Goal: Task Accomplishment & Management: Manage account settings

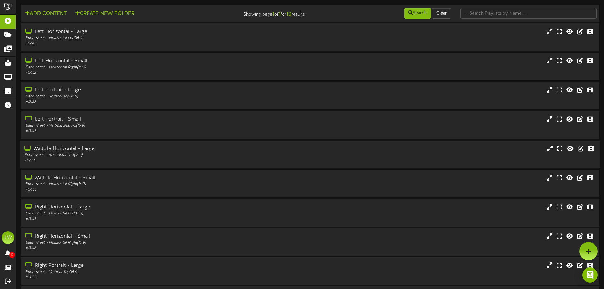
click at [118, 157] on div "Eden Meat - Horizontal Left ( 16:9 )" at bounding box center [140, 154] width 232 height 5
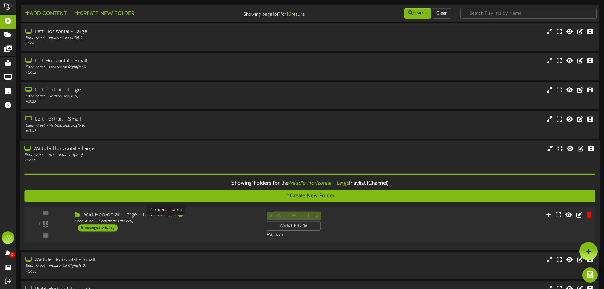
click at [149, 222] on div "Eden Meat - Horizontal Left ( 16:9 )" at bounding box center [165, 220] width 183 height 5
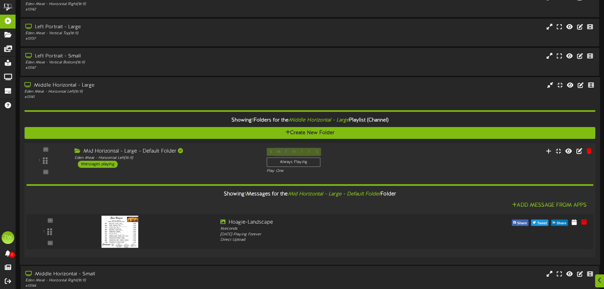
scroll to position [63, 0]
click at [161, 151] on div "Mid Horizontal - Large - Default Folder" at bounding box center [165, 150] width 183 height 7
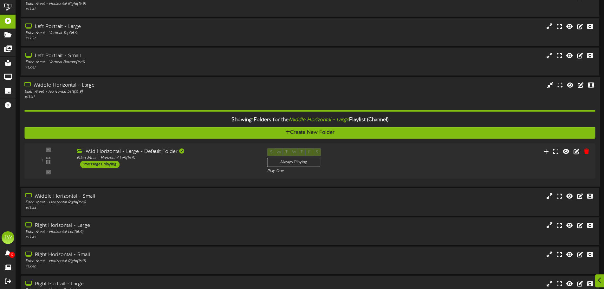
click at [213, 118] on div "Showing 1 Folders for the Middle Horizontal - Large Playlist (Channel)" at bounding box center [310, 120] width 580 height 14
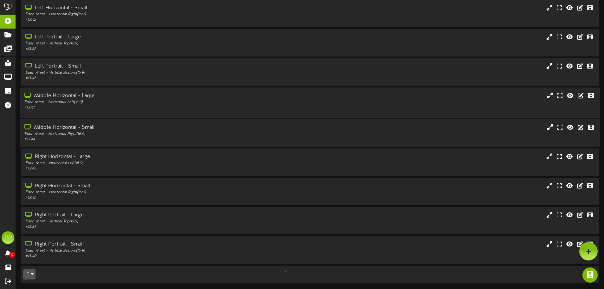
scroll to position [50, 0]
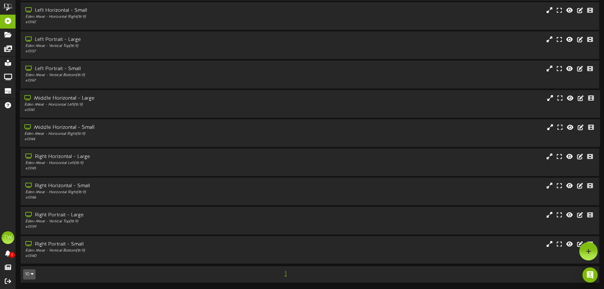
click at [176, 133] on div "Eden Meat - Horizontal Right ( 16:9 )" at bounding box center [140, 133] width 232 height 5
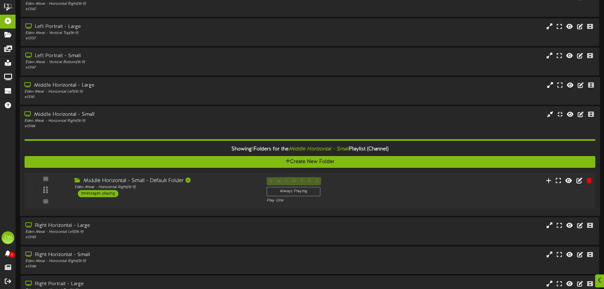
click at [205, 202] on div "- ( 16:9" at bounding box center [310, 190] width 576 height 26
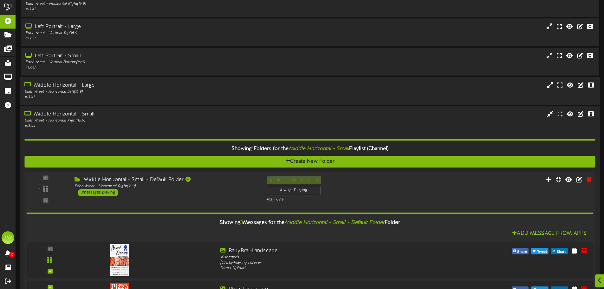
click at [204, 197] on div "- ( 16:9" at bounding box center [310, 189] width 576 height 26
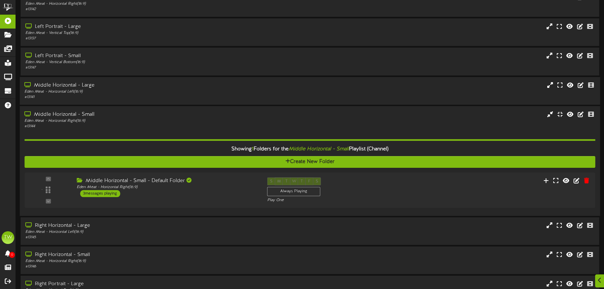
click at [206, 151] on div "Showing 1 Folders for the Middle Horizontal - Small Playlist (Channel)" at bounding box center [310, 149] width 580 height 14
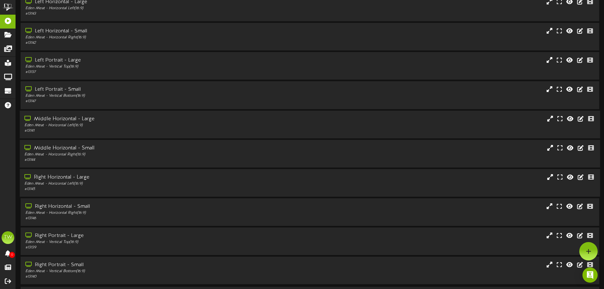
scroll to position [19, 0]
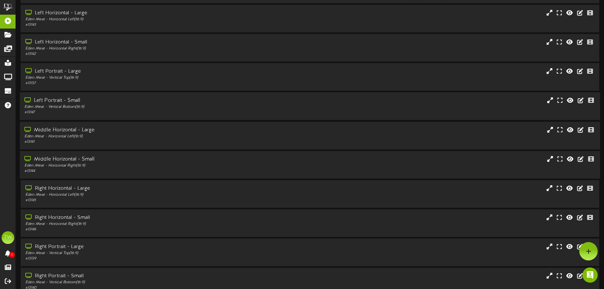
click at [149, 104] on div "Eden Meat - Vertical Bottom ( 16:9 )" at bounding box center [140, 106] width 232 height 5
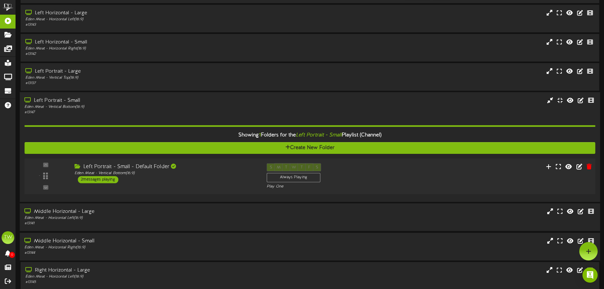
click at [217, 163] on div "Left Portrait - Small - Default Folder" at bounding box center [165, 166] width 183 height 7
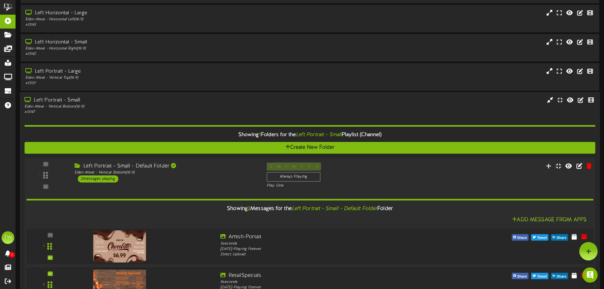
scroll to position [0, 0]
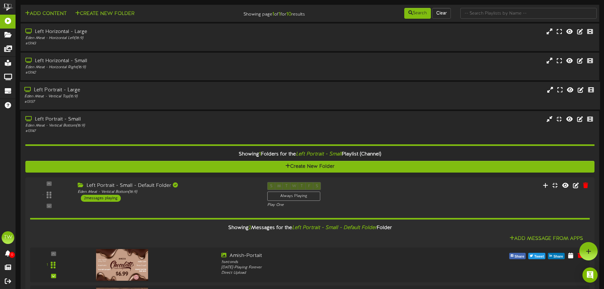
click at [147, 106] on div "Left Portrait - Large Eden Meat - Vertical Top ( 16:9 ) # 13137" at bounding box center [310, 96] width 580 height 28
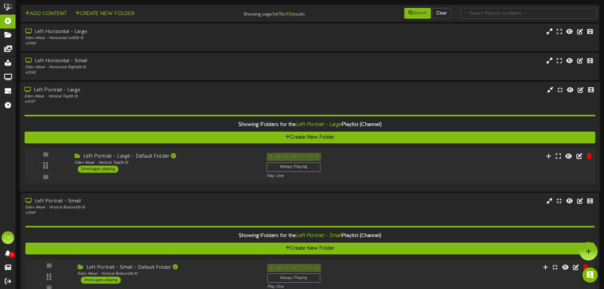
click at [206, 173] on div "- ( 16:9" at bounding box center [310, 166] width 576 height 26
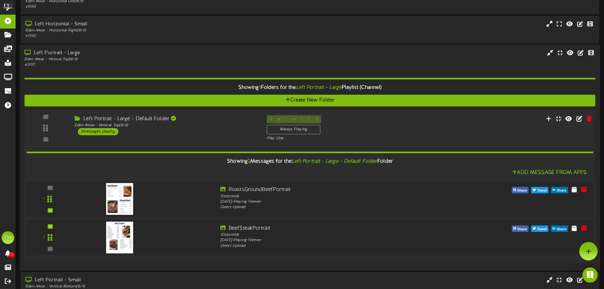
scroll to position [32, 0]
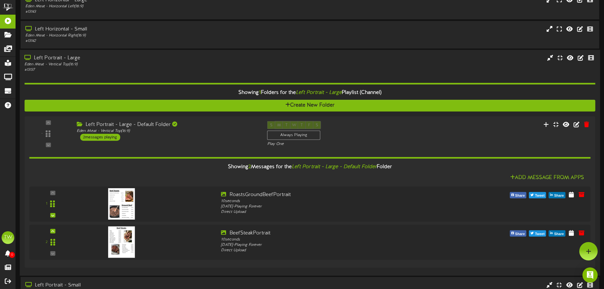
click at [157, 57] on div "Left Portrait - Large" at bounding box center [140, 57] width 232 height 7
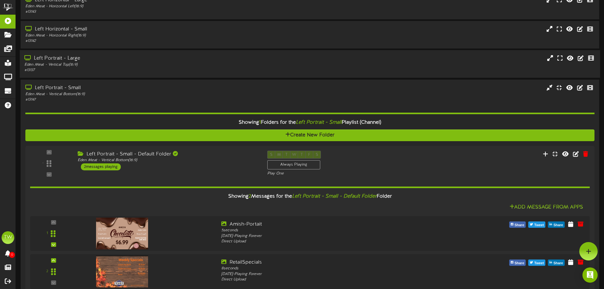
click at [157, 57] on div "Left Portrait - Large" at bounding box center [140, 58] width 232 height 7
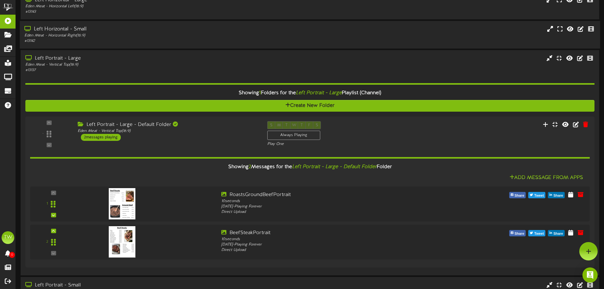
click at [159, 37] on div "Eden Meat - Horizontal Right ( 16:9 )" at bounding box center [140, 35] width 232 height 5
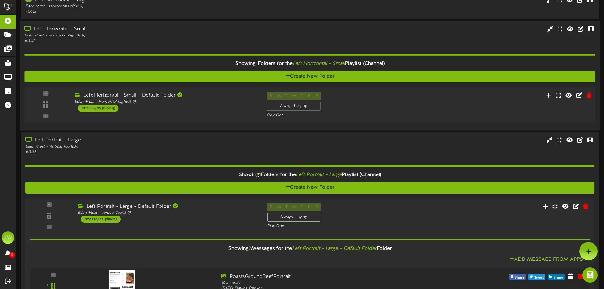
click at [208, 100] on div "Eden Meat - Horizontal Right ( 16:9 )" at bounding box center [165, 101] width 183 height 5
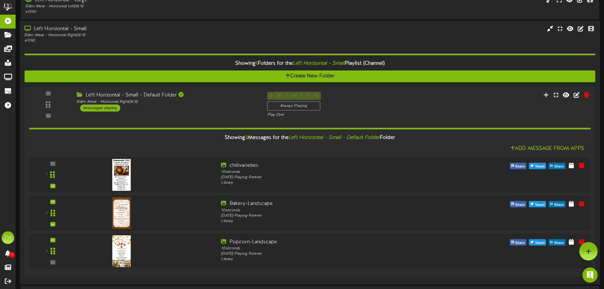
click at [202, 57] on div "Showing 1 Folders for the Left Horizontal - Small Playlist (Channel)" at bounding box center [310, 64] width 580 height 14
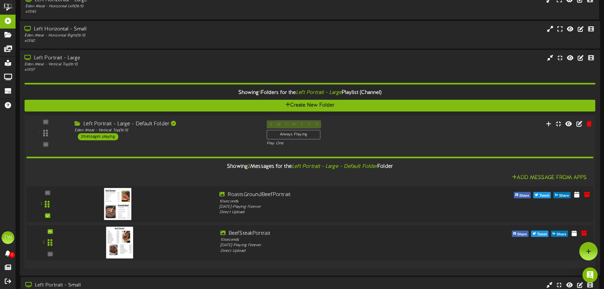
click at [110, 200] on img at bounding box center [117, 204] width 27 height 32
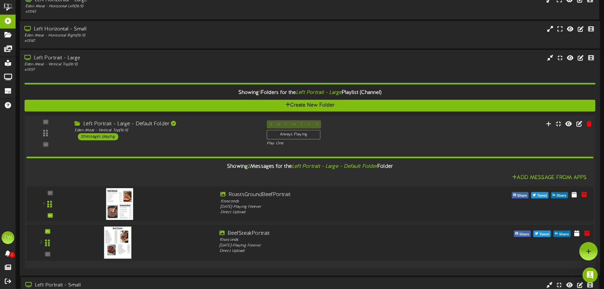
click at [106, 237] on img at bounding box center [117, 242] width 27 height 32
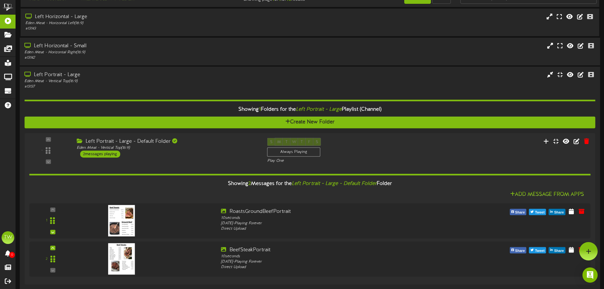
scroll to position [0, 0]
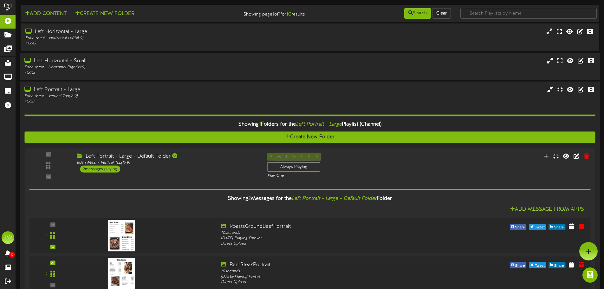
click at [149, 102] on div "# 13137" at bounding box center [140, 101] width 232 height 5
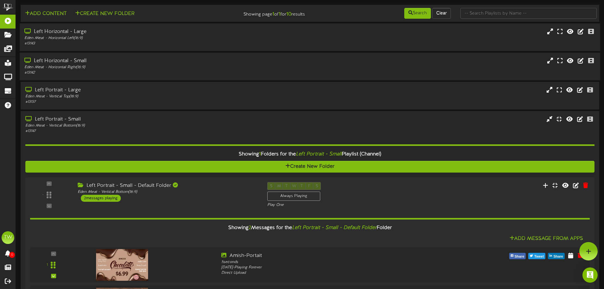
click at [99, 33] on div "Left Horizontal - Large" at bounding box center [140, 31] width 232 height 7
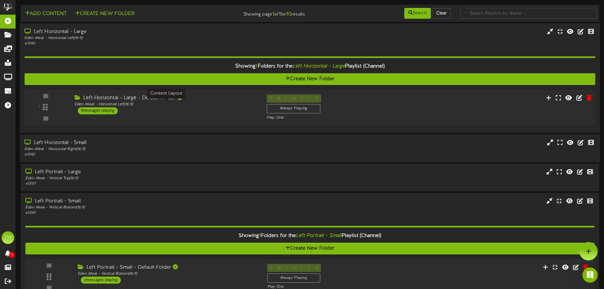
click at [150, 106] on div "Eden Meat - Horizontal Left ( 16:9 )" at bounding box center [165, 104] width 183 height 5
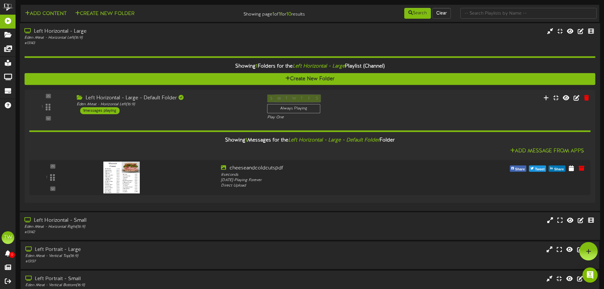
click at [134, 33] on div "Left Horizontal - Large" at bounding box center [140, 31] width 232 height 7
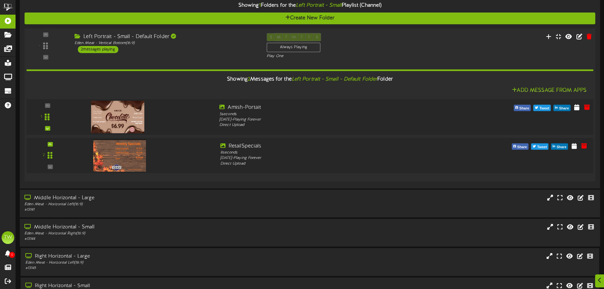
scroll to position [190, 0]
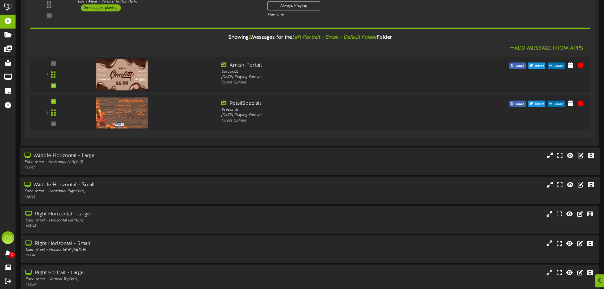
click at [178, 160] on div "Eden Meat - Horizontal Left ( 16:9 )" at bounding box center [140, 161] width 232 height 5
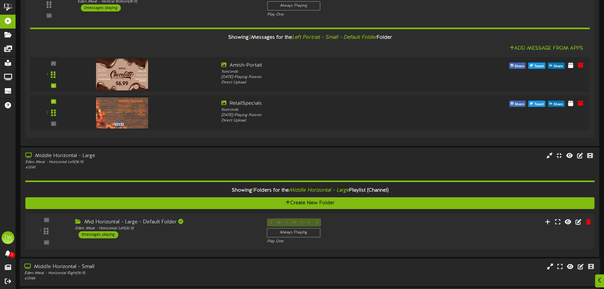
click at [198, 218] on div "Mid Horizontal - Large - Default Folder" at bounding box center [166, 221] width 182 height 7
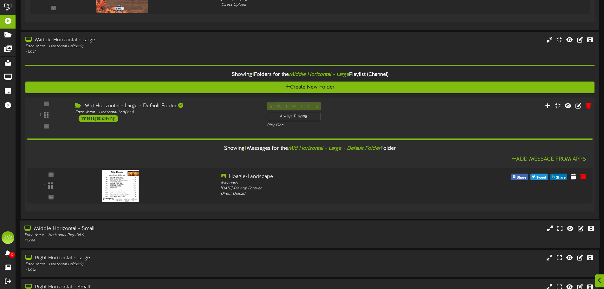
scroll to position [317, 0]
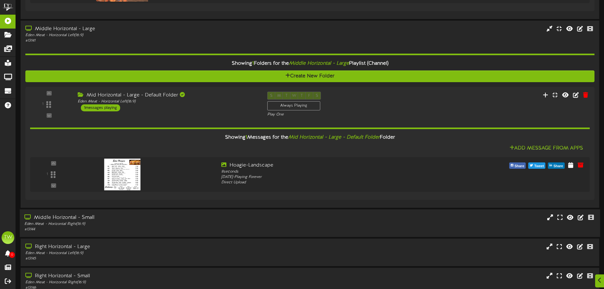
click at [155, 37] on div "Eden Meat - Horizontal Left ( 16:9 )" at bounding box center [140, 35] width 231 height 5
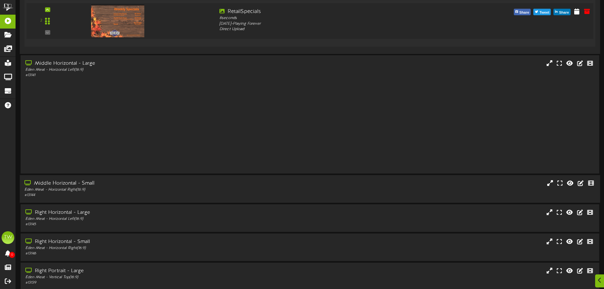
scroll to position [248, 0]
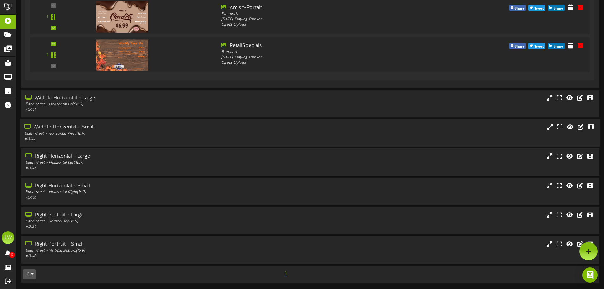
click at [127, 129] on div "Middle Horizontal - Small" at bounding box center [140, 127] width 232 height 7
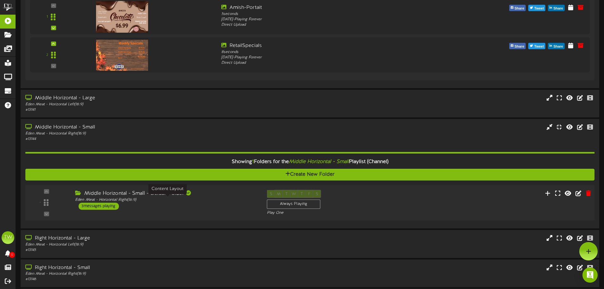
click at [212, 198] on div "Eden Meat - Horizontal Right ( 16:9 )" at bounding box center [166, 199] width 182 height 5
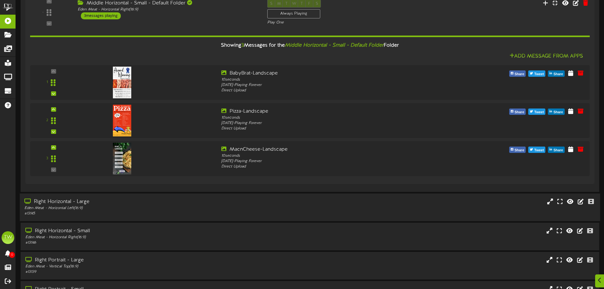
click at [167, 203] on div "Right Horizontal - Large" at bounding box center [140, 201] width 232 height 7
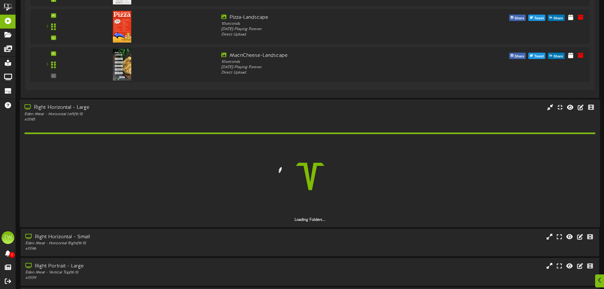
scroll to position [533, 0]
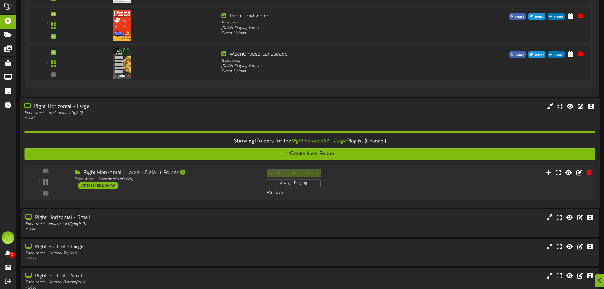
click at [180, 181] on div "Eden Meat - Horizontal Left ( 16:9 )" at bounding box center [165, 178] width 183 height 5
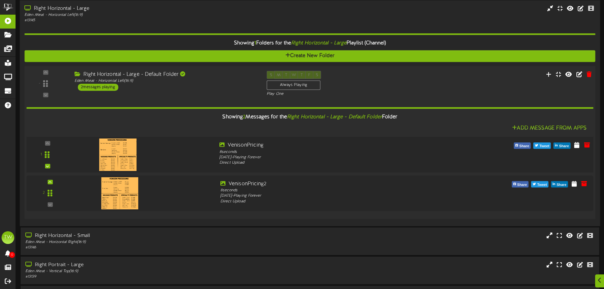
scroll to position [680, 0]
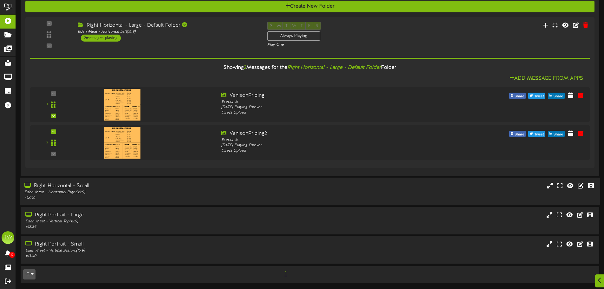
click at [168, 191] on div "Eden Meat - Horizontal Right ( 16:9 )" at bounding box center [140, 191] width 232 height 5
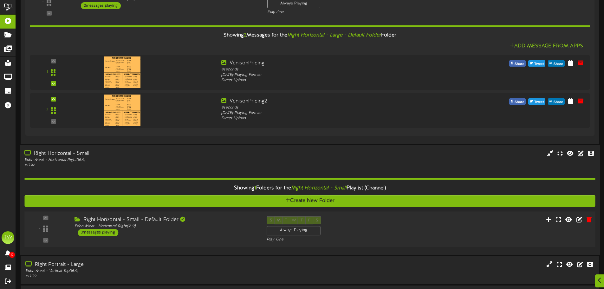
scroll to position [744, 0]
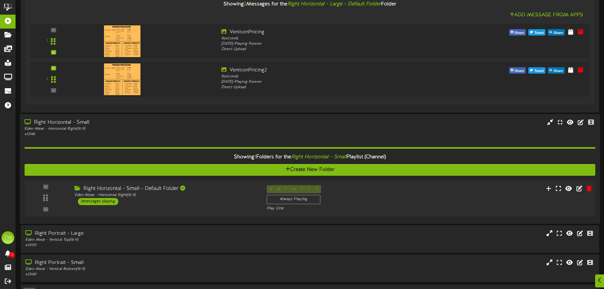
click at [198, 189] on div "Right Horizontal - Small - Default Folder" at bounding box center [165, 188] width 183 height 7
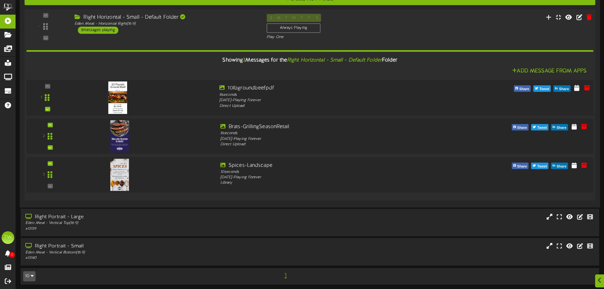
scroll to position [916, 0]
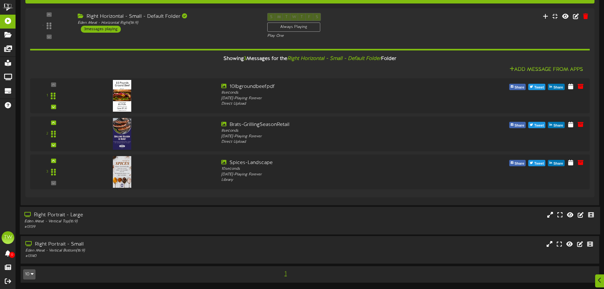
click at [182, 221] on div "Eden Meat - Vertical Top ( 16:9 )" at bounding box center [140, 220] width 232 height 5
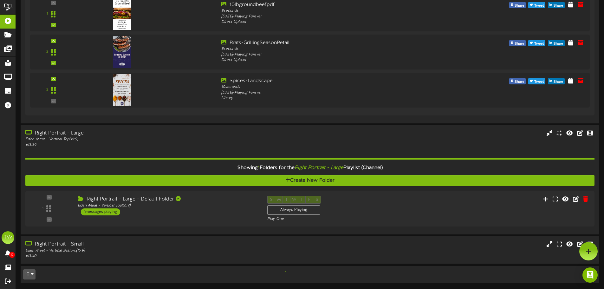
scroll to position [997, 0]
click at [185, 203] on div "Eden Meat - Vertical Top ( 16:9 )" at bounding box center [165, 205] width 183 height 5
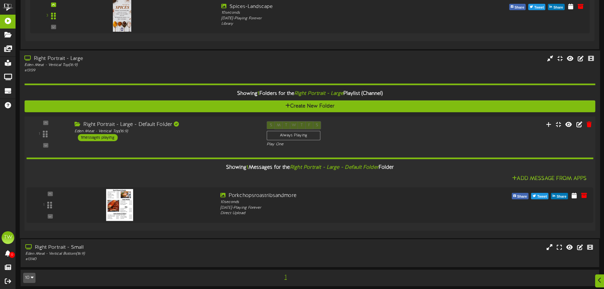
scroll to position [1075, 0]
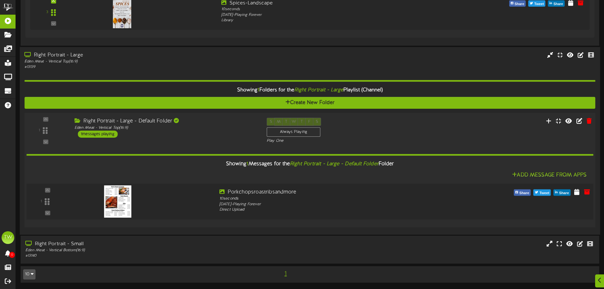
click at [185, 204] on div at bounding box center [142, 199] width 143 height 23
click at [577, 194] on icon at bounding box center [576, 191] width 6 height 7
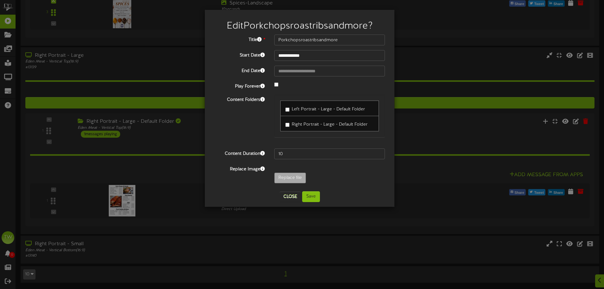
click at [427, 192] on div "**********" at bounding box center [302, 144] width 604 height 289
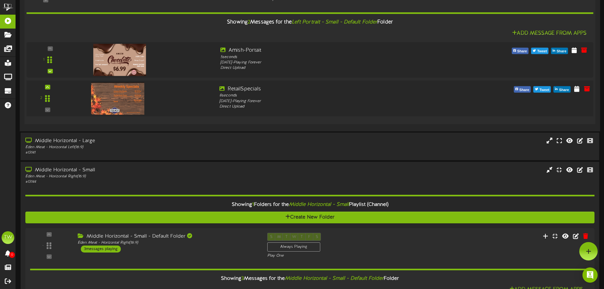
scroll to position [125, 0]
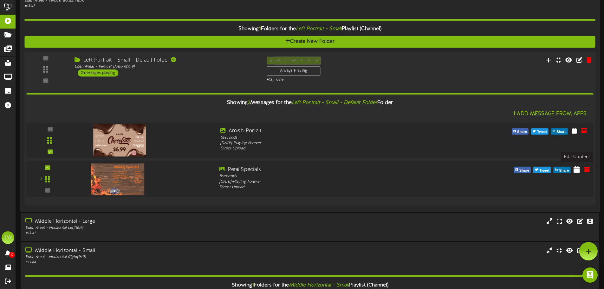
click at [573, 172] on button at bounding box center [576, 170] width 10 height 10
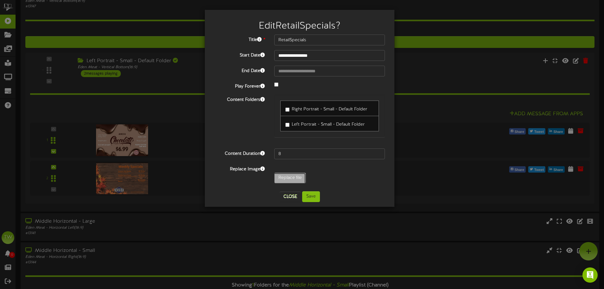
type input "**********"
type input "RetailSpecialsOct6"
click at [319, 199] on button "Save" at bounding box center [311, 196] width 18 height 11
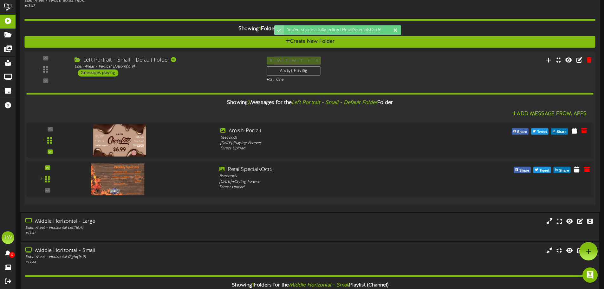
click at [115, 174] on div at bounding box center [117, 172] width 74 height 32
click at [127, 177] on div at bounding box center [117, 172] width 74 height 32
click at [574, 171] on icon at bounding box center [576, 168] width 6 height 7
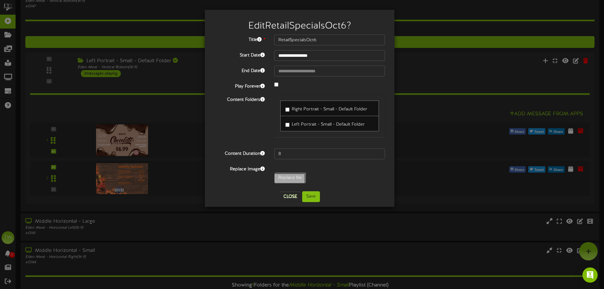
type input "**********"
click at [310, 197] on button "Save" at bounding box center [311, 196] width 18 height 11
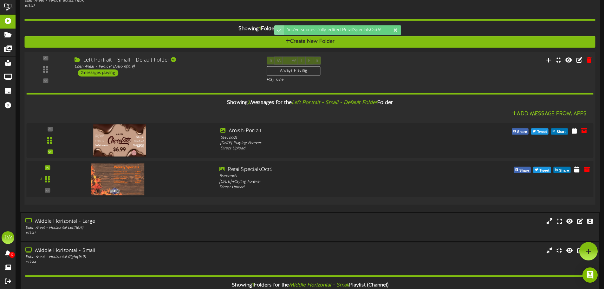
click at [125, 180] on img at bounding box center [118, 179] width 54 height 32
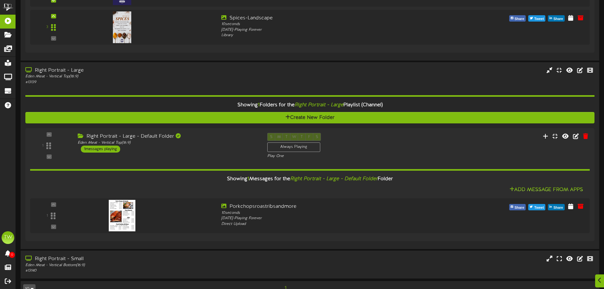
scroll to position [1075, 0]
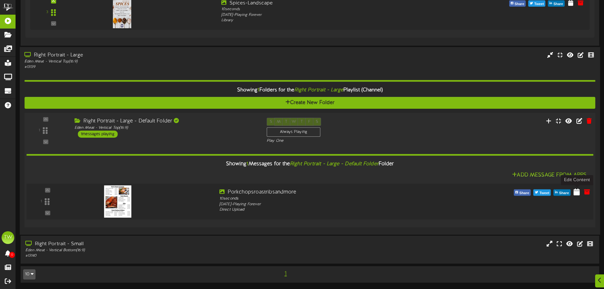
click at [573, 194] on icon at bounding box center [576, 191] width 6 height 7
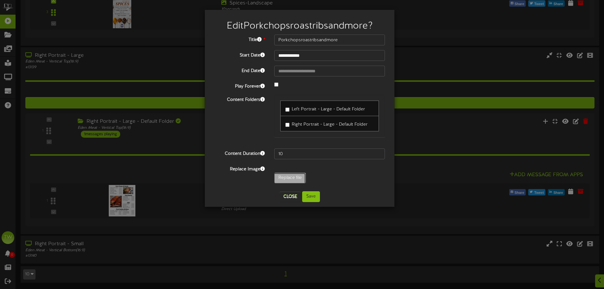
type input "**********"
click at [312, 195] on button "Save" at bounding box center [311, 196] width 18 height 11
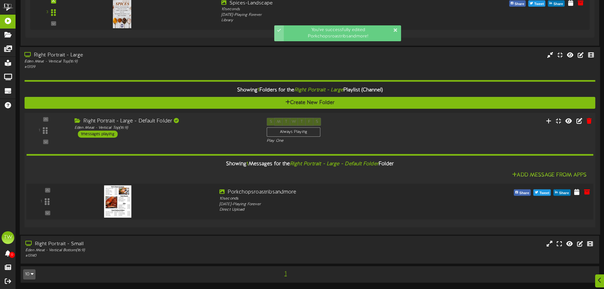
click at [124, 195] on div at bounding box center [117, 194] width 74 height 32
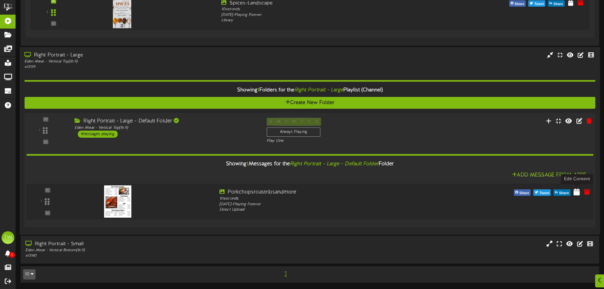
click at [573, 191] on icon at bounding box center [576, 191] width 6 height 7
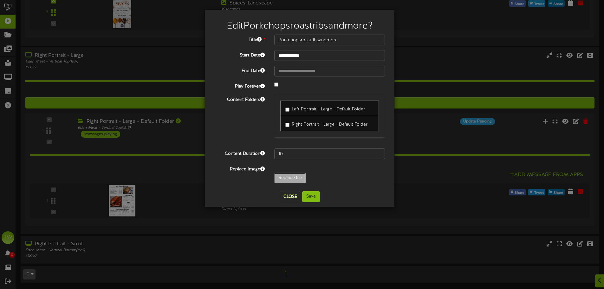
type input "**********"
click at [312, 198] on button "Save" at bounding box center [311, 196] width 18 height 11
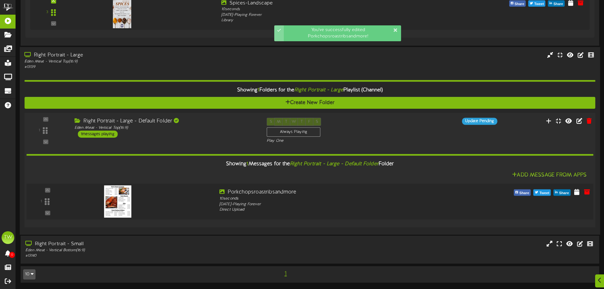
click at [119, 201] on img at bounding box center [117, 201] width 27 height 32
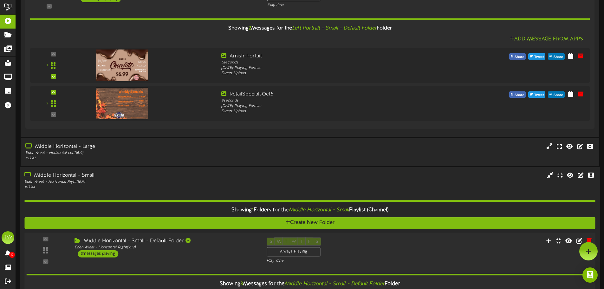
scroll to position [156, 0]
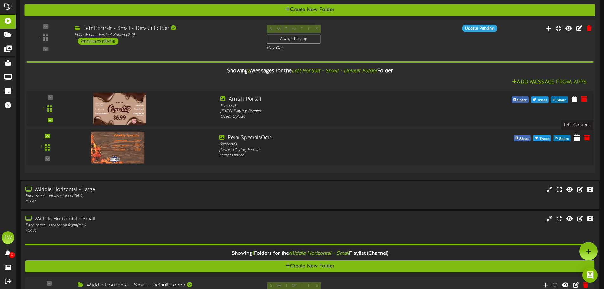
click at [575, 137] on icon at bounding box center [576, 137] width 6 height 7
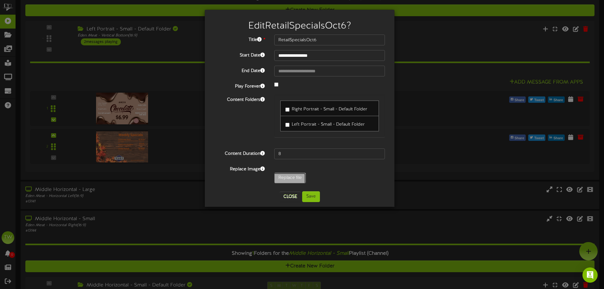
type input "**********"
click at [315, 197] on button "Save" at bounding box center [311, 196] width 18 height 11
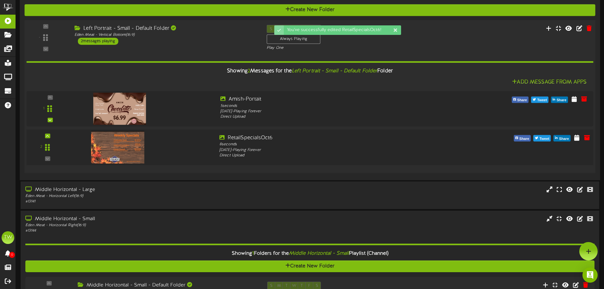
click at [131, 157] on img at bounding box center [118, 147] width 54 height 32
click at [575, 137] on icon at bounding box center [576, 137] width 6 height 7
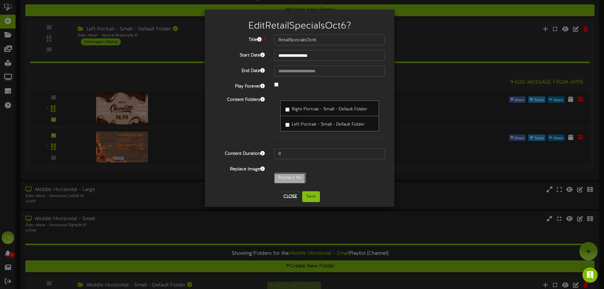
type input "**********"
click at [312, 196] on button "Save" at bounding box center [311, 196] width 18 height 11
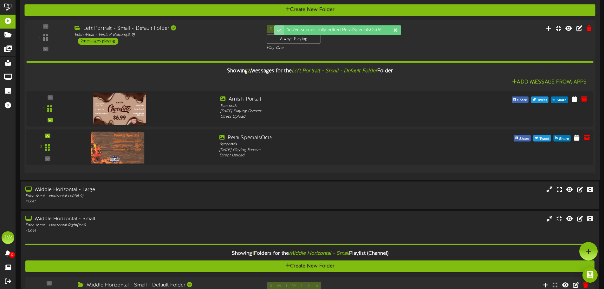
click at [129, 142] on img at bounding box center [118, 147] width 54 height 32
click at [129, 151] on img at bounding box center [118, 147] width 54 height 32
